Goal: Transaction & Acquisition: Purchase product/service

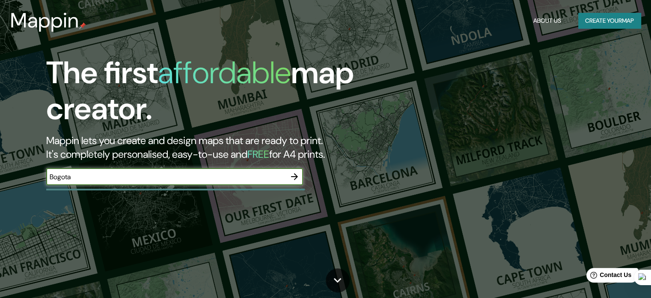
type input "Bogota"
click at [298, 178] on icon "button" at bounding box center [295, 176] width 10 height 10
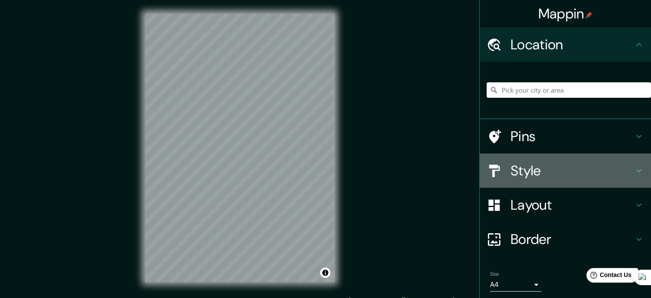
click at [525, 173] on h4 "Style" at bounding box center [572, 170] width 123 height 17
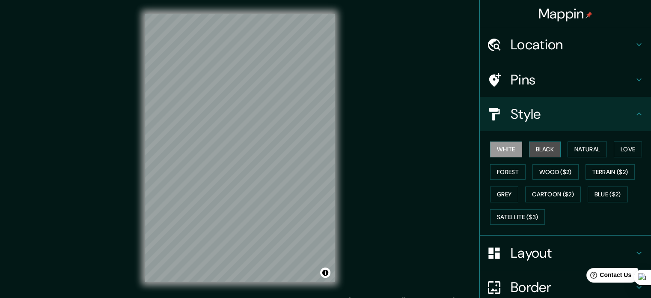
click at [539, 148] on button "Black" at bounding box center [545, 149] width 32 height 16
click at [501, 149] on button "White" at bounding box center [506, 149] width 32 height 16
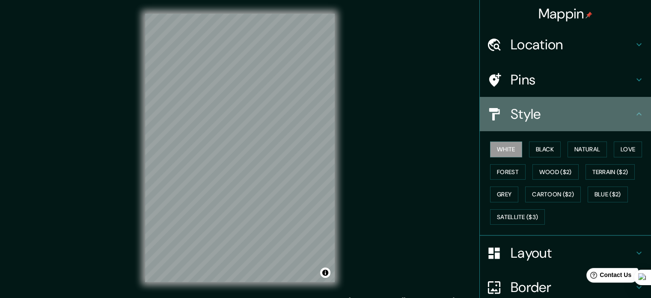
click at [634, 116] on icon at bounding box center [639, 114] width 10 height 10
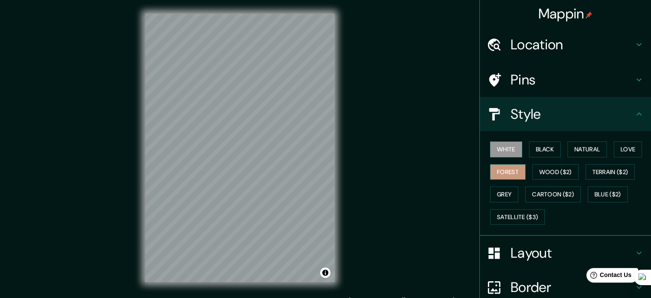
click at [501, 166] on button "Forest" at bounding box center [508, 172] width 36 height 16
click at [536, 147] on button "Black" at bounding box center [545, 149] width 32 height 16
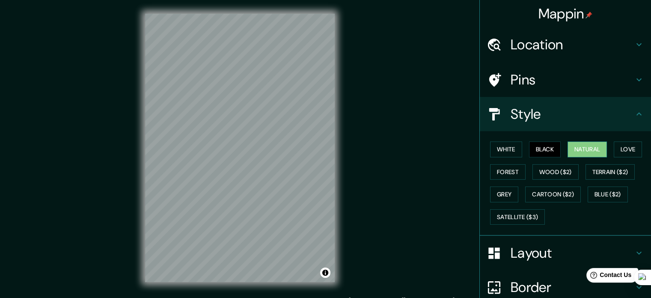
click at [576, 148] on button "Natural" at bounding box center [587, 149] width 39 height 16
click at [634, 148] on button "Love" at bounding box center [628, 149] width 28 height 16
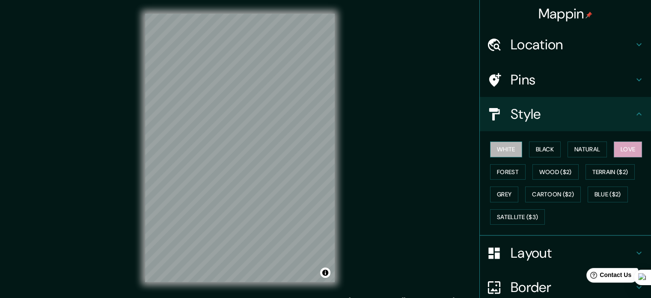
click at [504, 150] on button "White" at bounding box center [506, 149] width 32 height 16
click at [636, 116] on icon at bounding box center [639, 114] width 10 height 10
click at [634, 80] on icon at bounding box center [639, 80] width 10 height 10
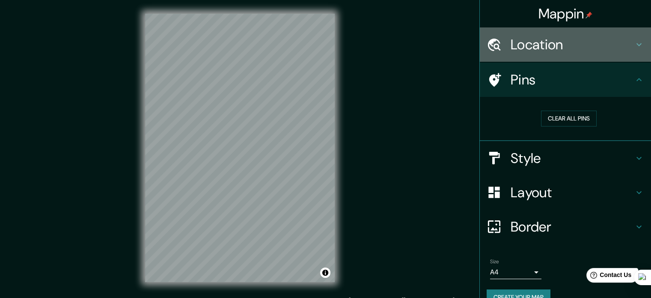
click at [584, 32] on div "Location" at bounding box center [565, 44] width 171 height 34
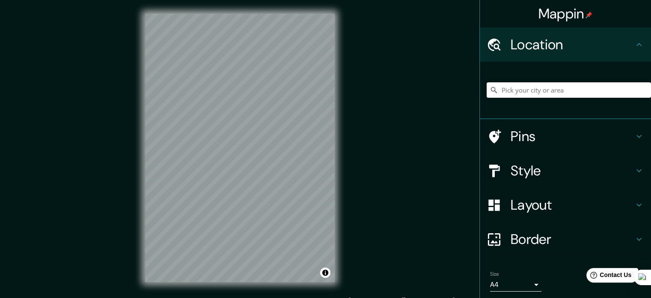
click at [550, 93] on input "Pick your city or area" at bounding box center [569, 89] width 164 height 15
click at [534, 90] on input "Pick your city or area" at bounding box center [569, 89] width 164 height 15
paste input "[STREET_ADDRESS]"
type input "[STREET_ADDRESS]"
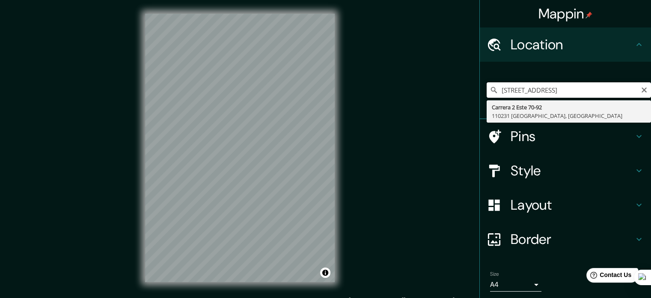
click at [629, 87] on input "[STREET_ADDRESS]" at bounding box center [569, 89] width 164 height 15
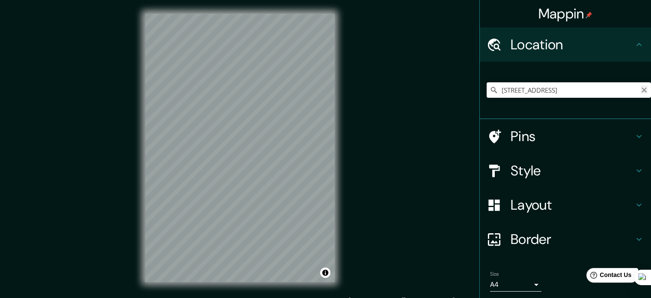
click at [641, 90] on icon "Clear" at bounding box center [644, 90] width 7 height 7
click at [591, 95] on input "Pick your city or area" at bounding box center [569, 89] width 164 height 15
paste input "[STREET_ADDRESS]"
type input "[STREET_ADDRESS]"
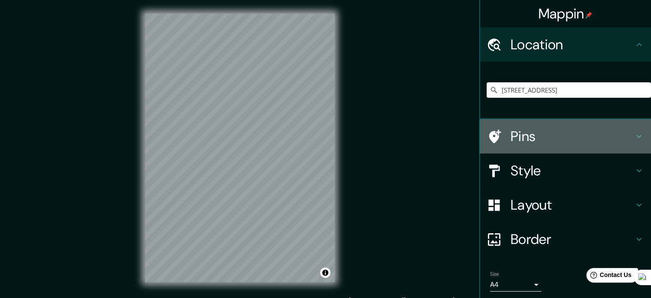
click at [522, 130] on h4 "Pins" at bounding box center [572, 136] width 123 height 17
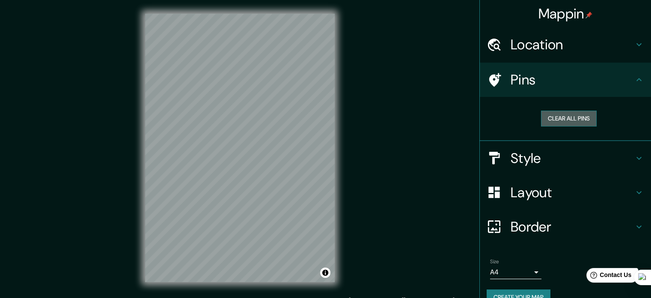
click at [557, 112] on button "Clear all pins" at bounding box center [569, 118] width 56 height 16
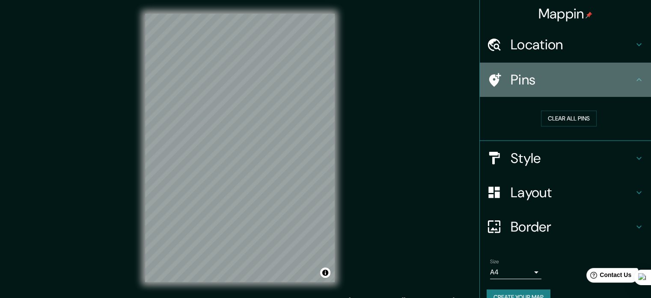
click at [534, 76] on h4 "Pins" at bounding box center [572, 79] width 123 height 17
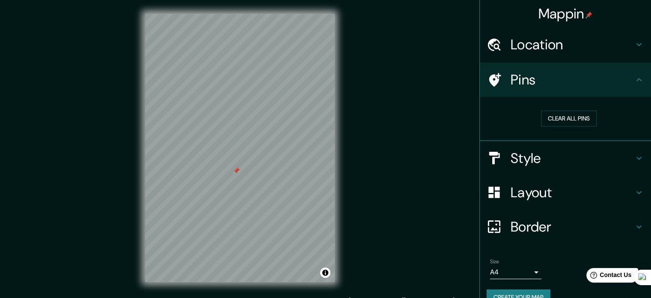
click at [571, 109] on div "Clear all pins" at bounding box center [569, 119] width 164 height 30
click at [571, 117] on button "Clear all pins" at bounding box center [569, 118] width 56 height 16
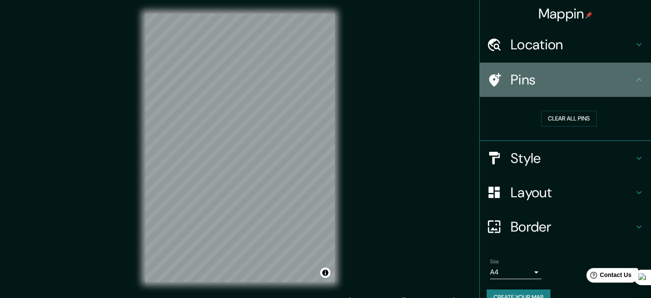
click at [627, 83] on h4 "Pins" at bounding box center [572, 79] width 123 height 17
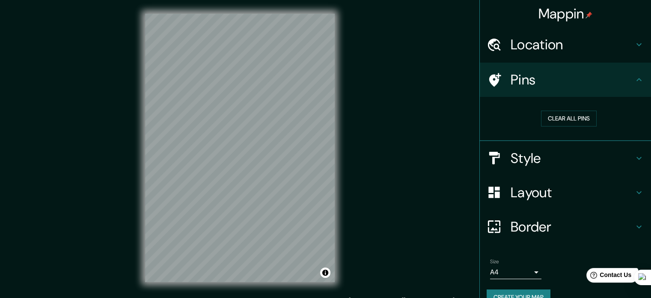
click at [625, 46] on h4 "Location" at bounding box center [572, 44] width 123 height 17
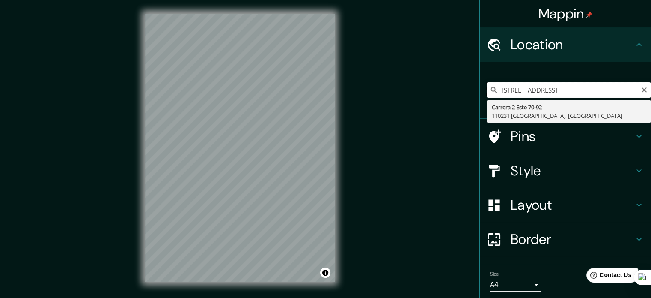
scroll to position [0, 6]
drag, startPoint x: 495, startPoint y: 87, endPoint x: 640, endPoint y: 90, distance: 145.2
click at [640, 90] on div "Carrera 2 Este 70-92, 110231 Bogotá, Colombia Carrera 2 Este 70-92 110231 Bogot…" at bounding box center [569, 89] width 164 height 15
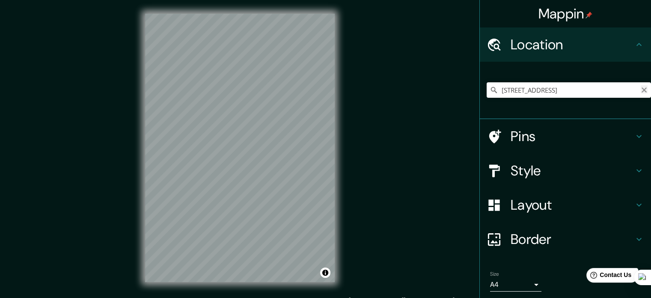
click at [641, 88] on icon "Clear" at bounding box center [644, 90] width 7 height 7
click at [562, 92] on input "Pick your city or area" at bounding box center [569, 89] width 164 height 15
paste input "[STREET_ADDRESS]"
type input "[STREET_ADDRESS]"
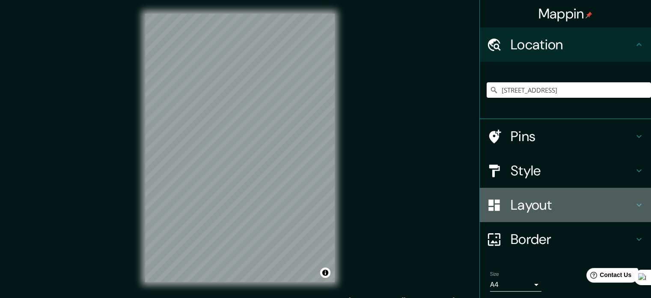
click at [536, 206] on h4 "Layout" at bounding box center [572, 204] width 123 height 17
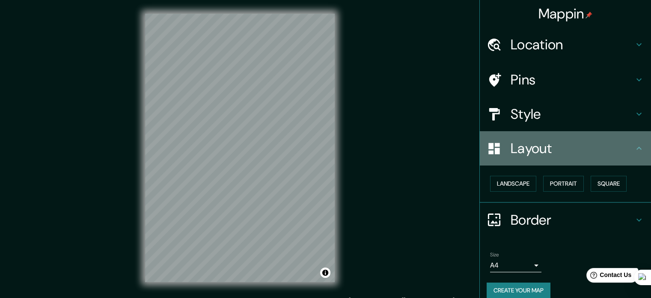
click at [541, 151] on h4 "Layout" at bounding box center [572, 148] width 123 height 17
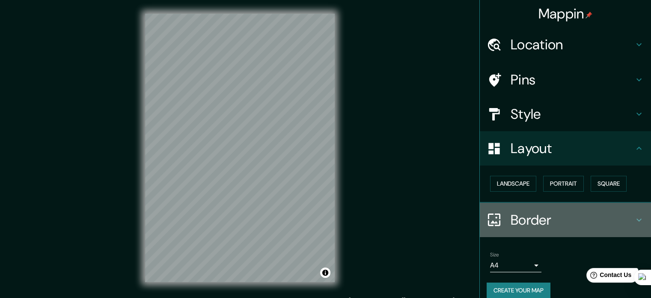
click at [523, 224] on h4 "Border" at bounding box center [572, 219] width 123 height 17
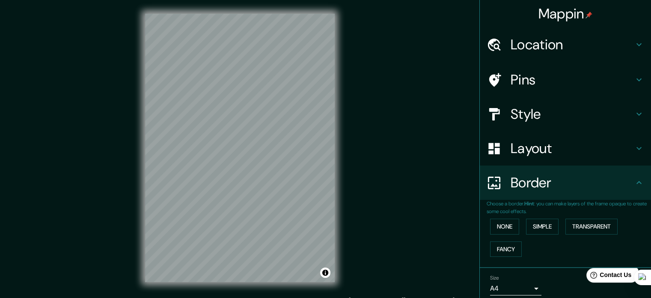
click at [526, 205] on b "Hint" at bounding box center [530, 203] width 10 height 7
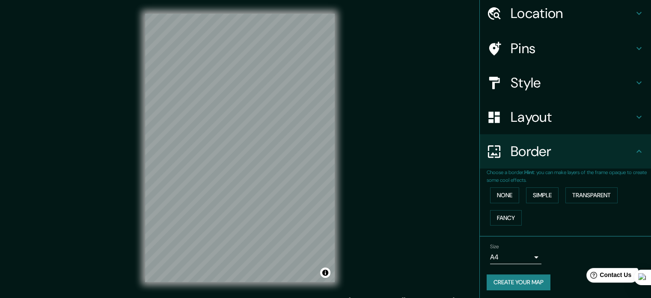
scroll to position [33, 0]
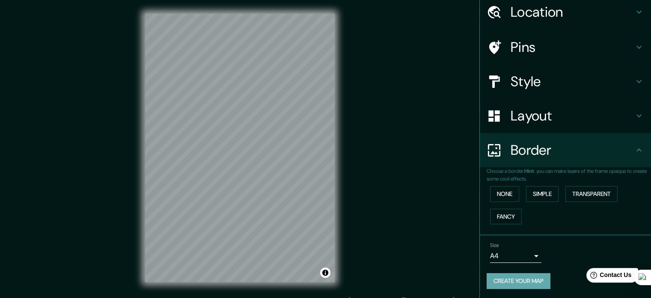
click at [507, 273] on button "Create your map" at bounding box center [519, 281] width 64 height 16
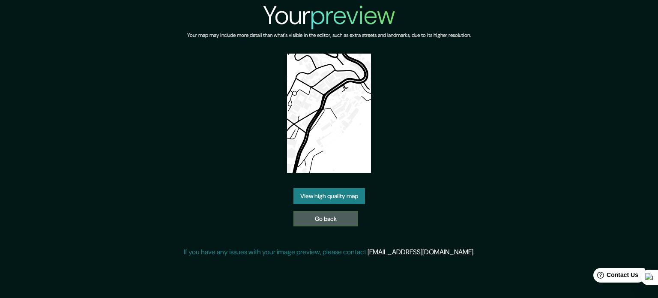
click at [331, 218] on link "Go back" at bounding box center [325, 219] width 65 height 16
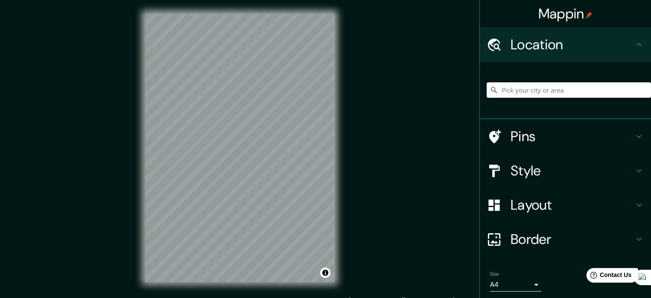
click at [545, 83] on input "Pick your city or area" at bounding box center [569, 89] width 164 height 15
paste input "[STREET_ADDRESS]"
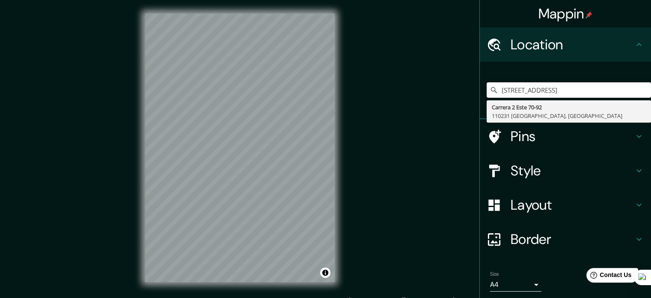
type input "[STREET_ADDRESS]"
